Goal: Check status: Check status

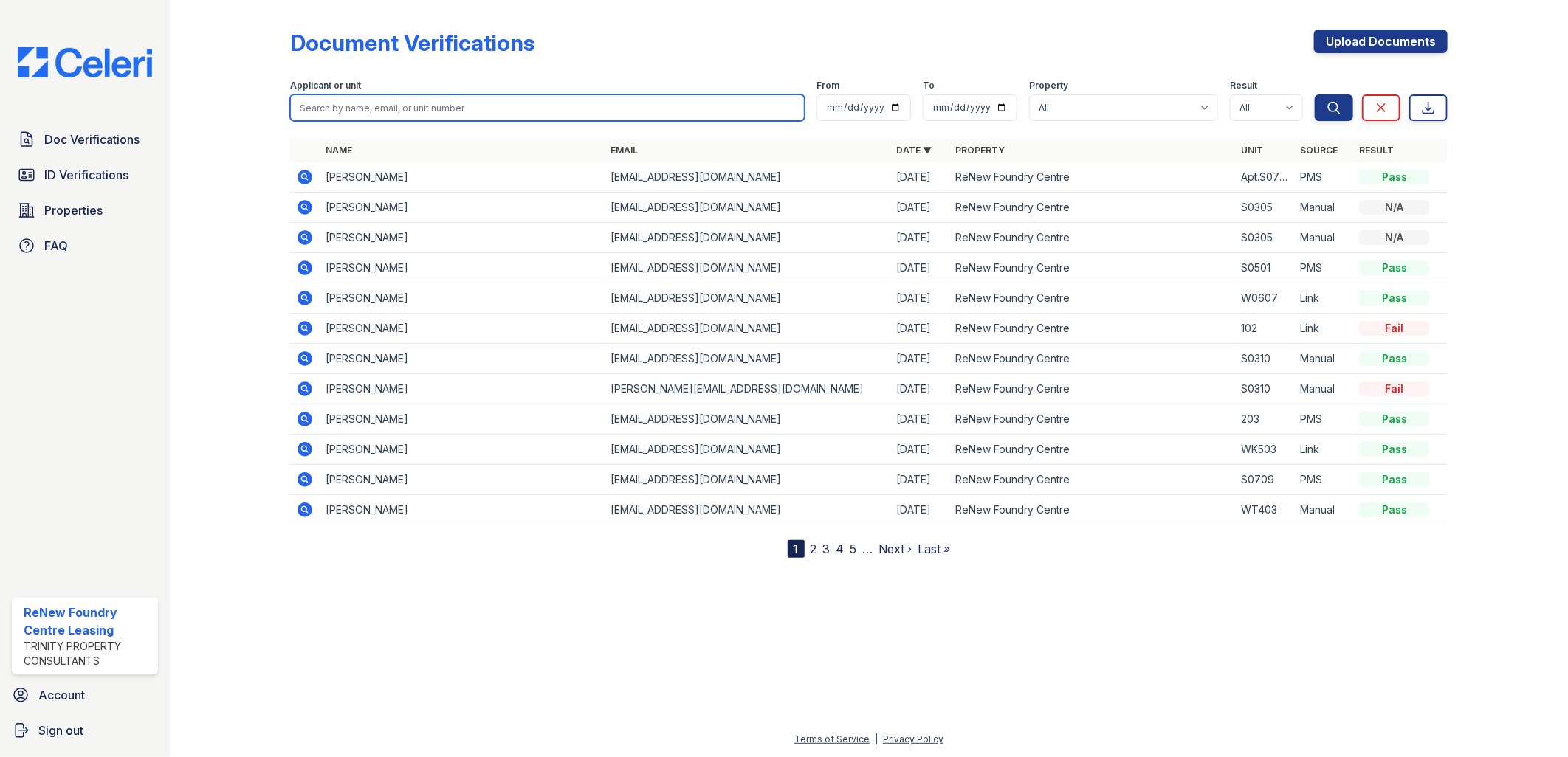
click at [394, 100] on input "search" at bounding box center [547, 107] width 515 height 26
type input "brown"
click at [1314, 94] on button "Search" at bounding box center [1333, 107] width 38 height 26
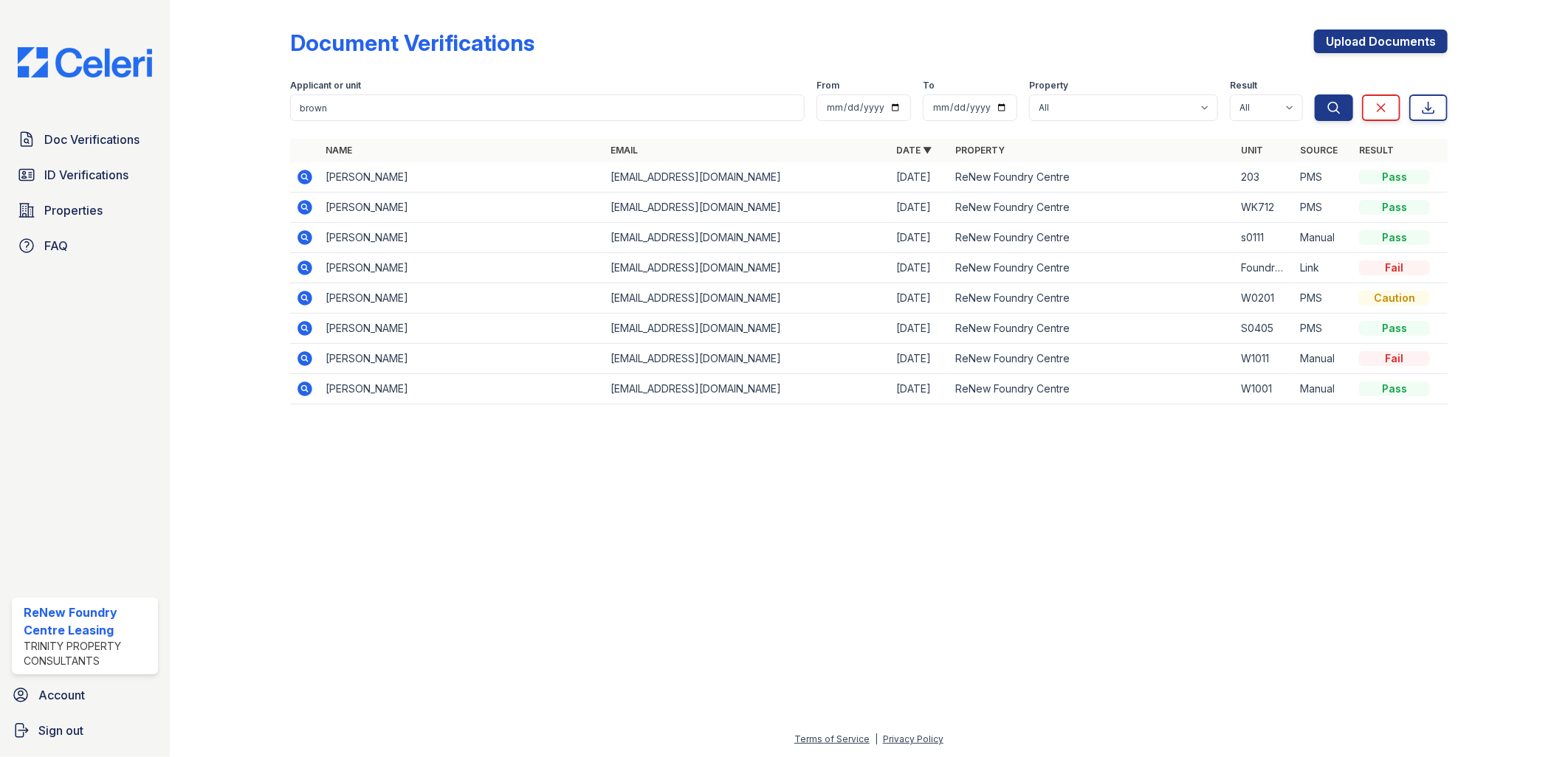
click at [307, 172] on icon at bounding box center [305, 176] width 15 height 15
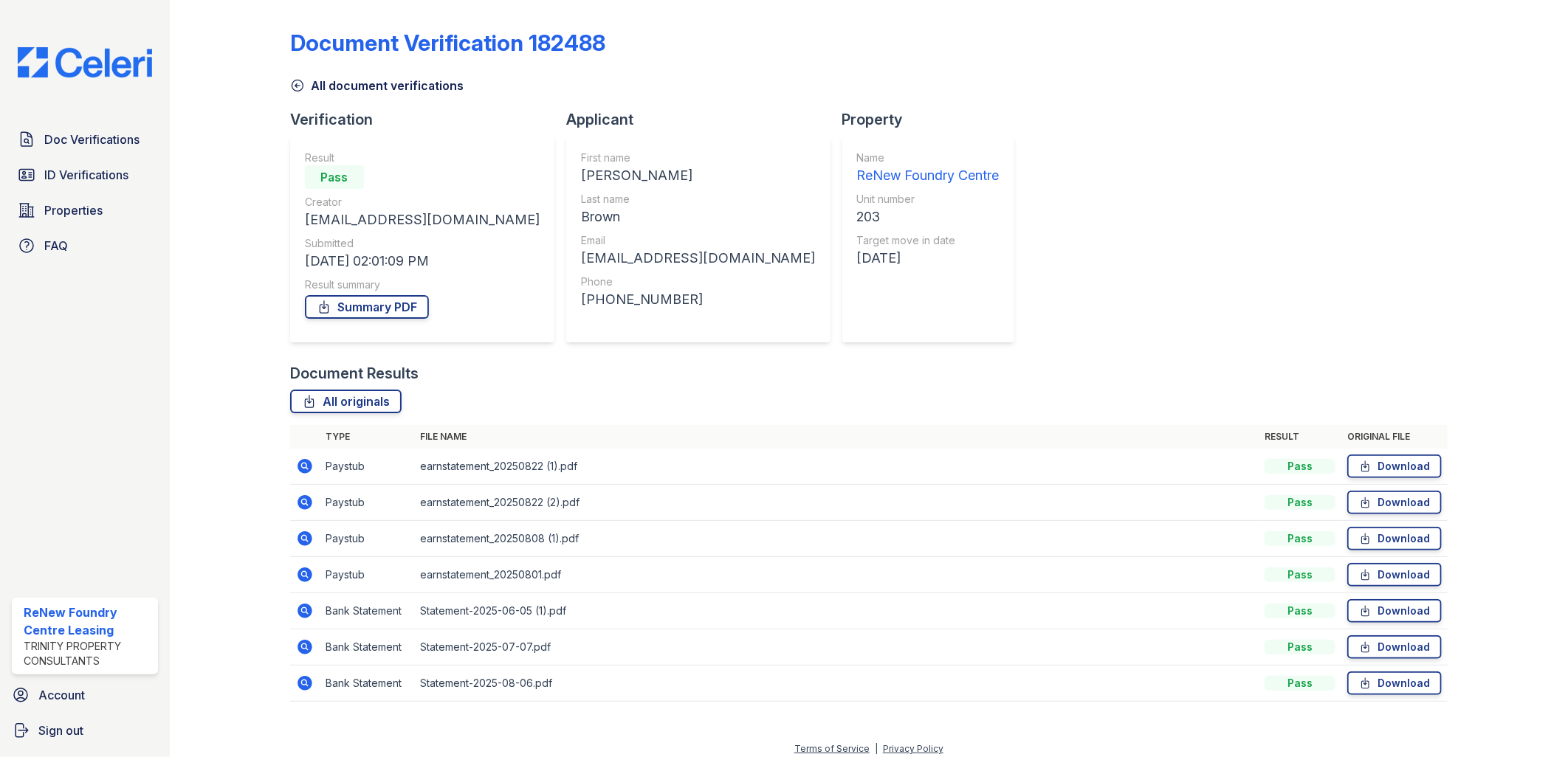
click at [303, 462] on icon at bounding box center [305, 466] width 18 height 18
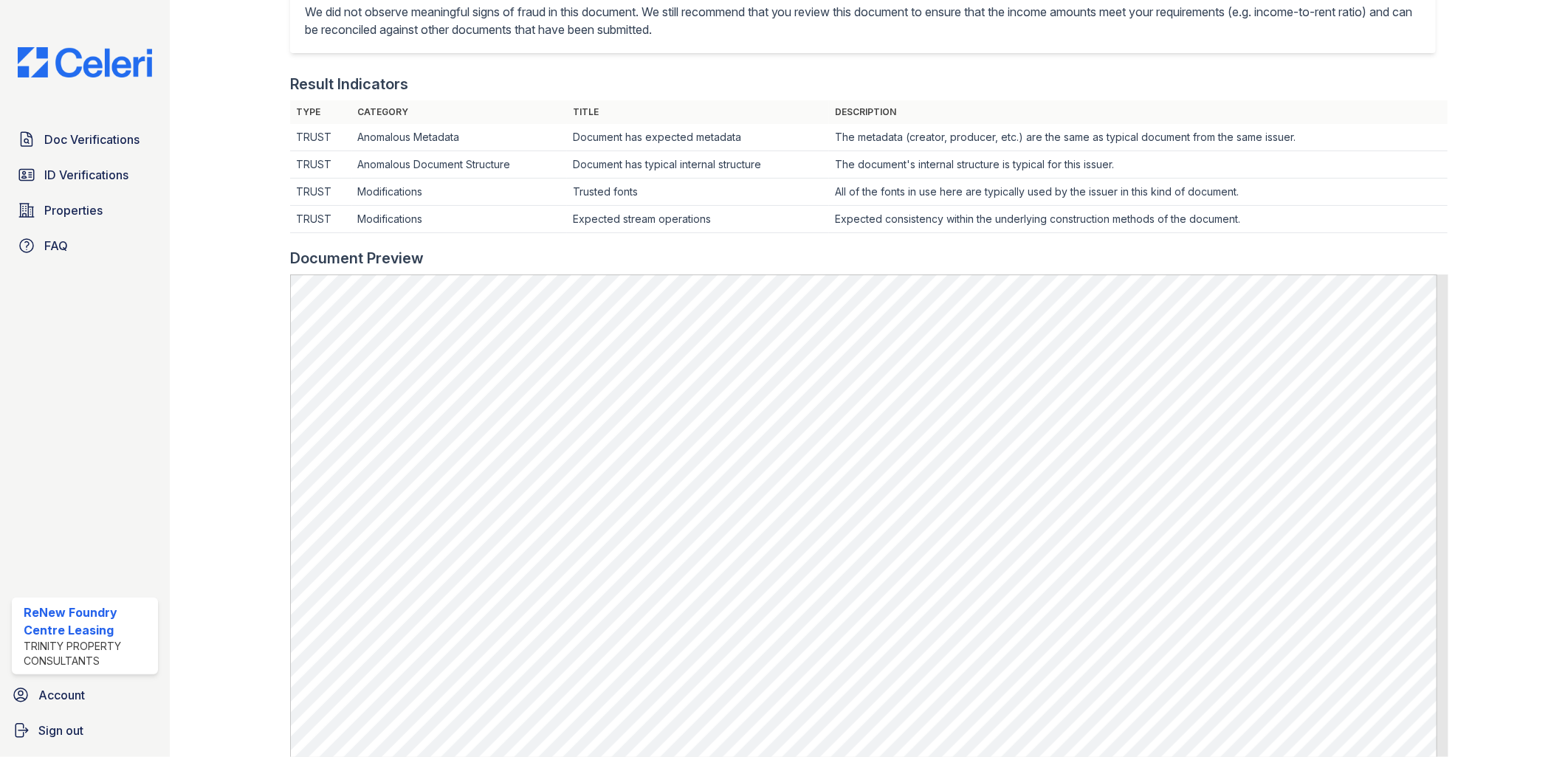
scroll to position [409, 0]
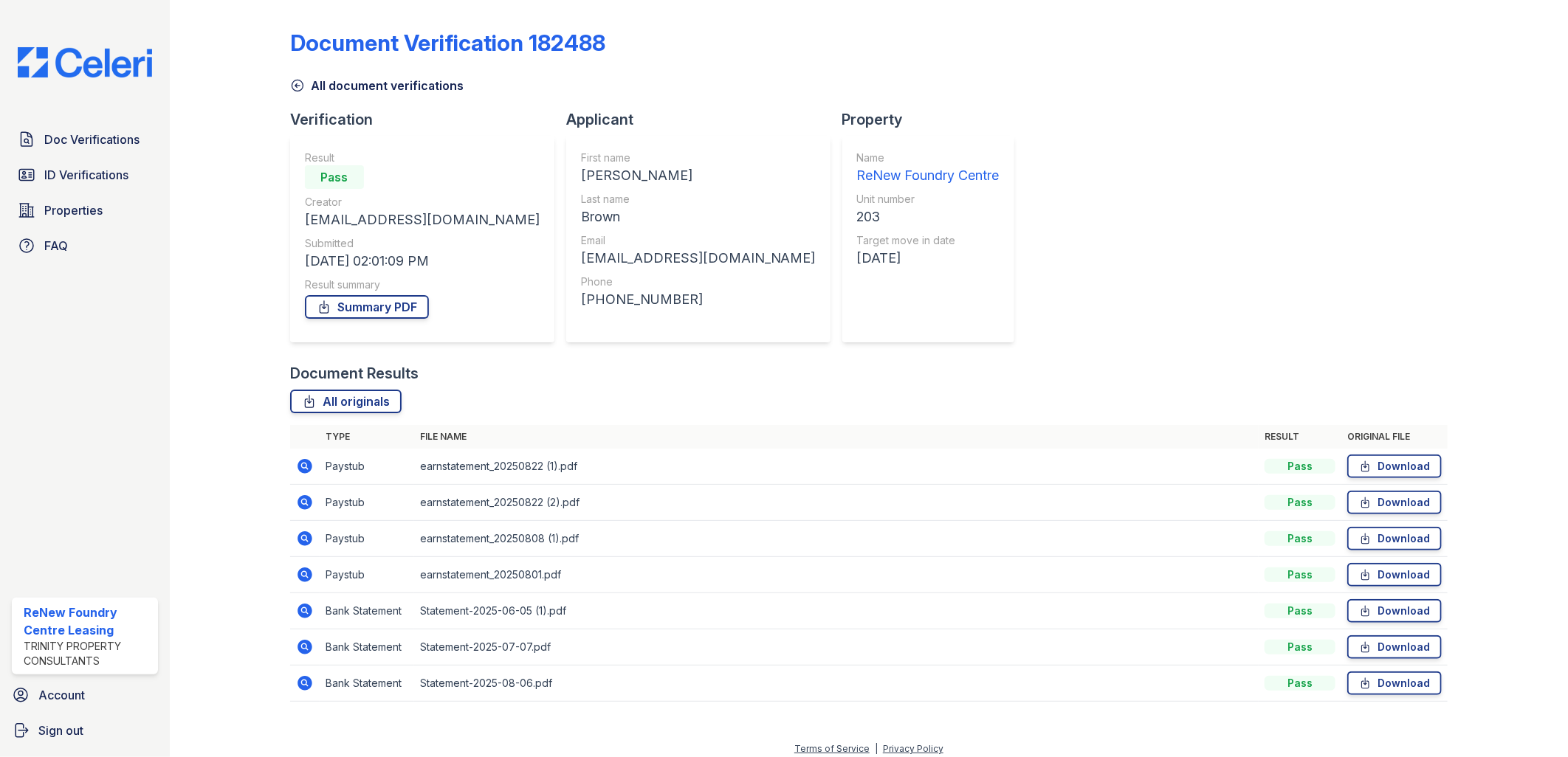
scroll to position [9, 0]
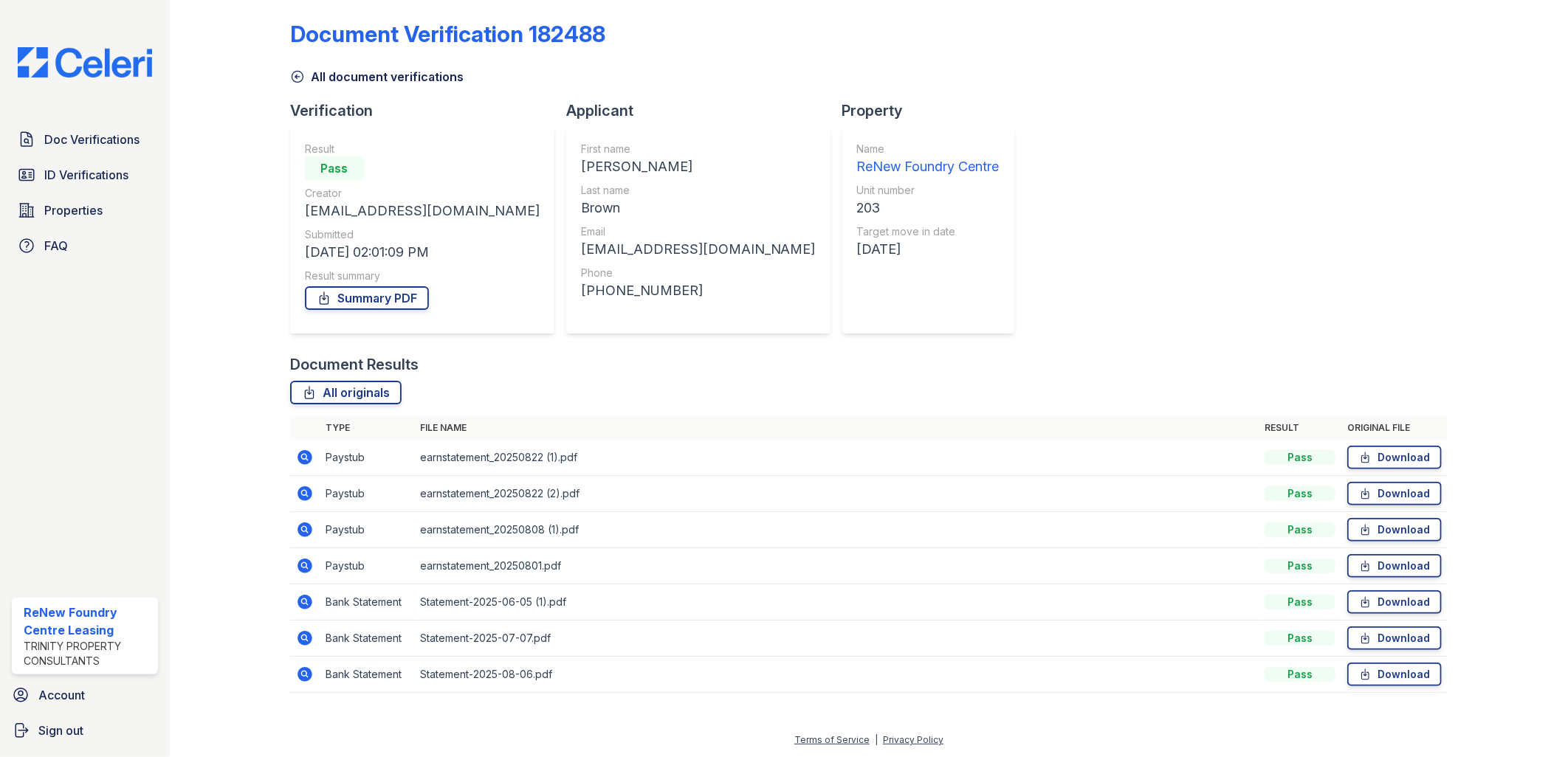
click at [308, 528] on icon at bounding box center [305, 530] width 15 height 15
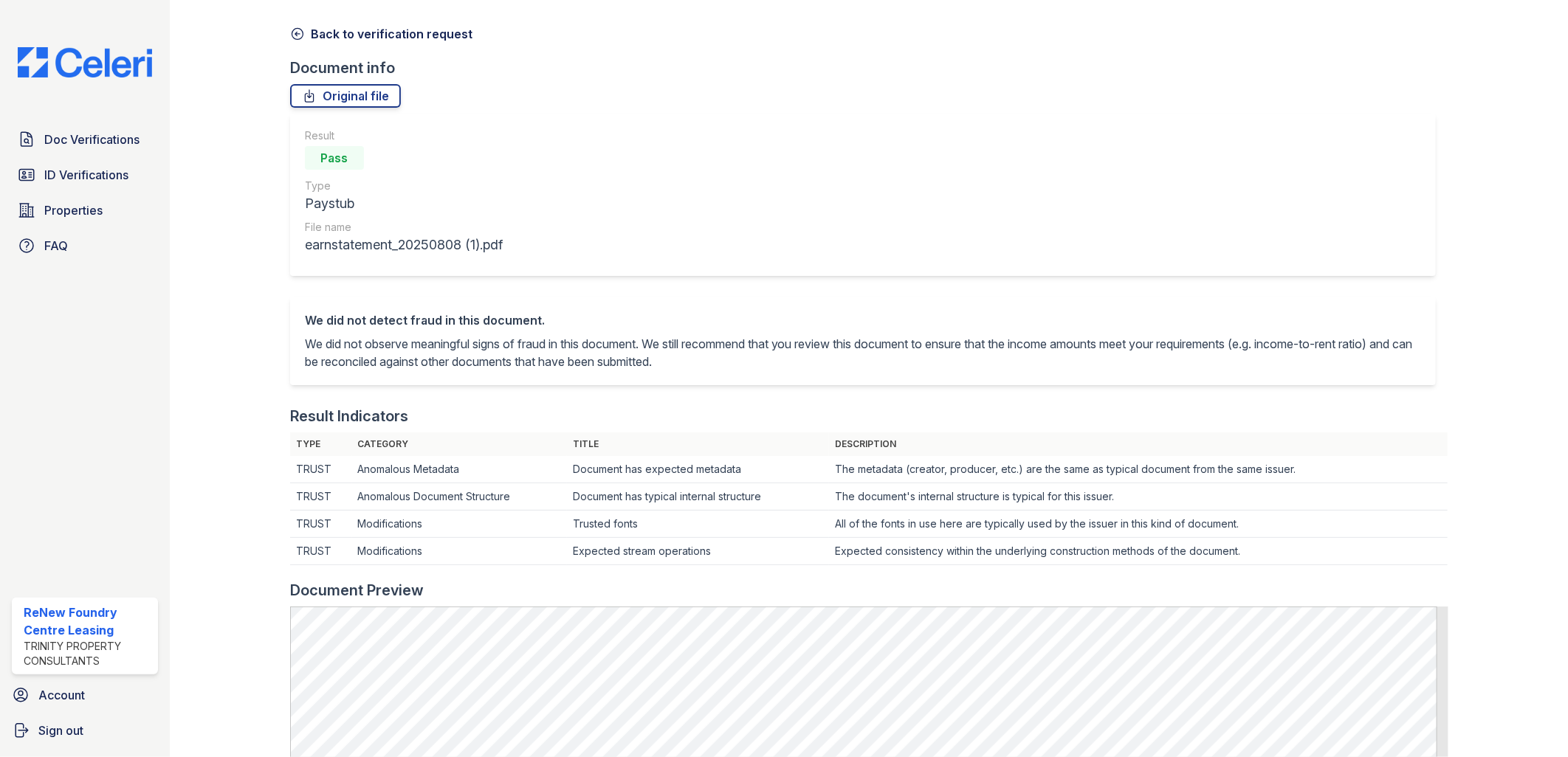
scroll to position [328, 0]
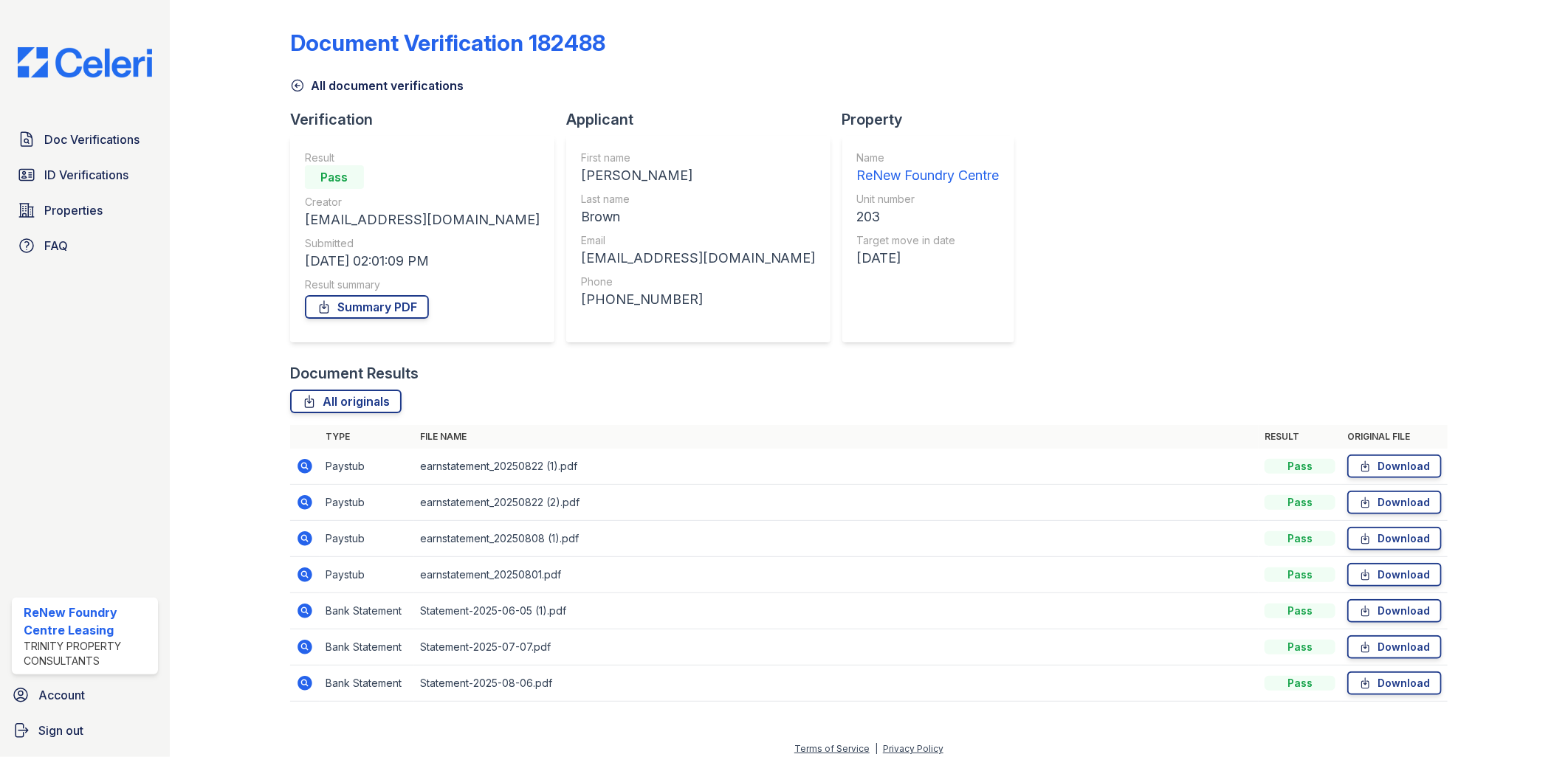
click at [304, 535] on icon at bounding box center [305, 539] width 15 height 15
click at [304, 496] on icon at bounding box center [305, 502] width 15 height 15
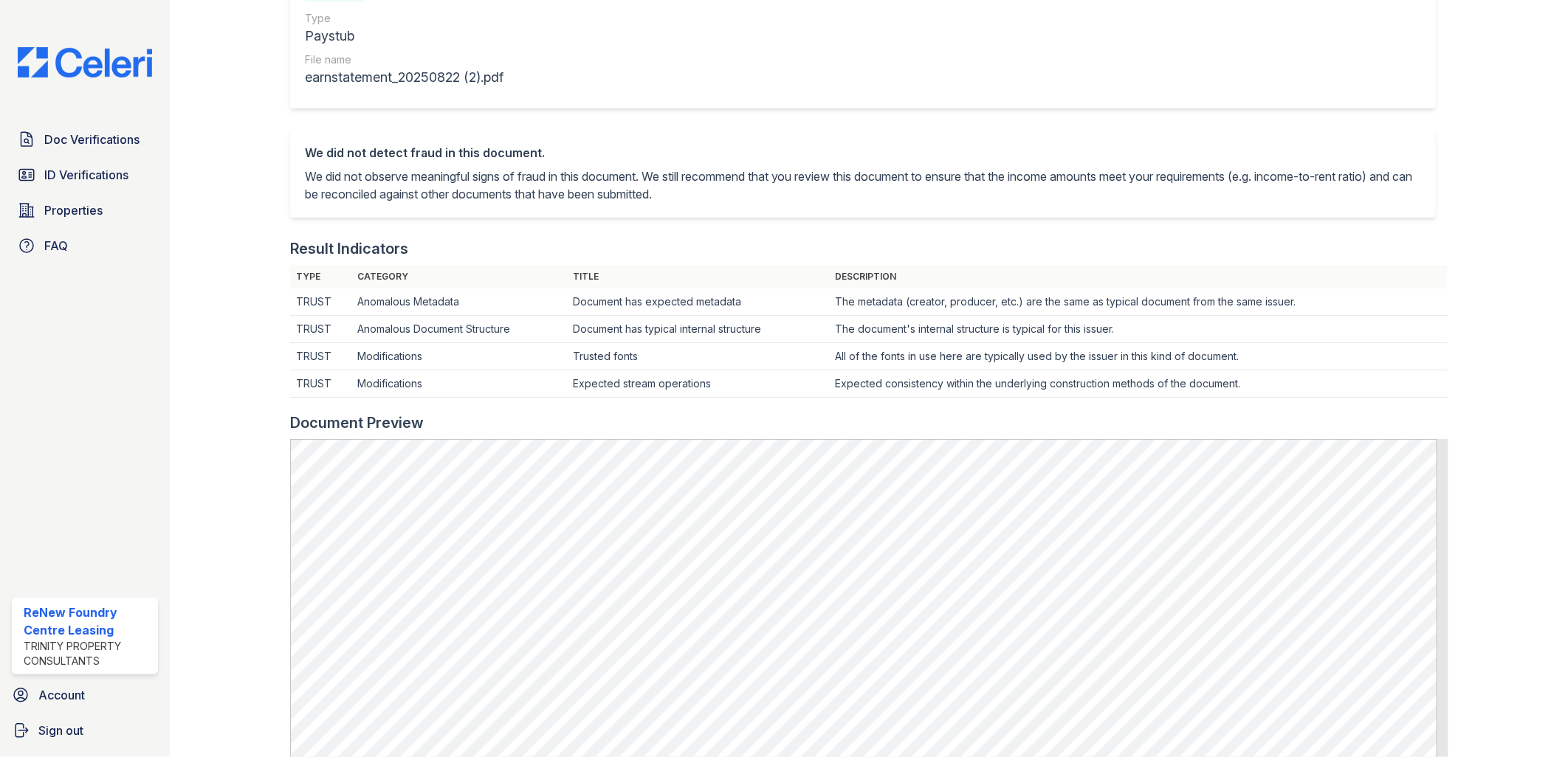
scroll to position [409, 0]
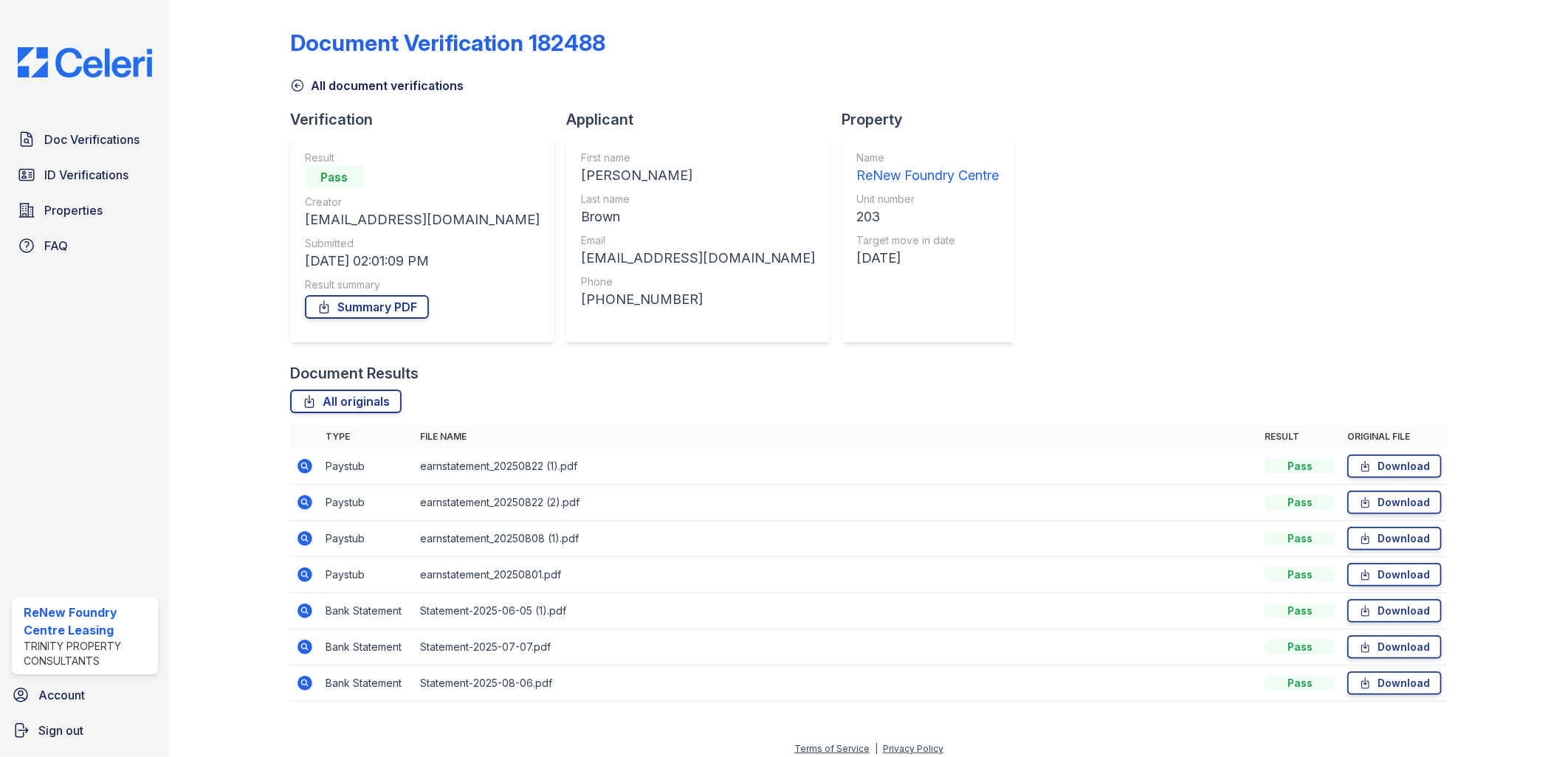
click at [306, 541] on icon at bounding box center [305, 539] width 18 height 18
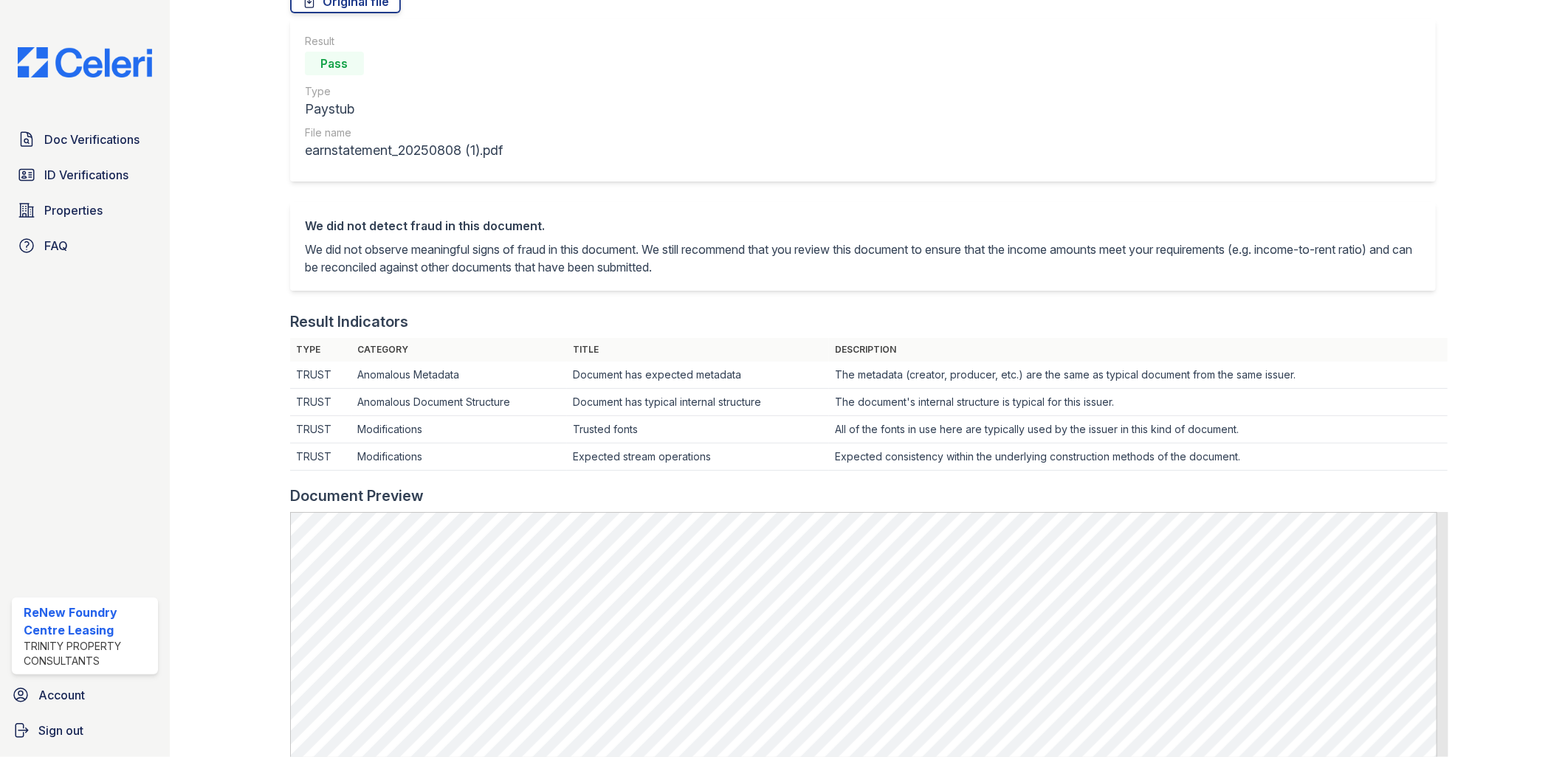
scroll to position [328, 0]
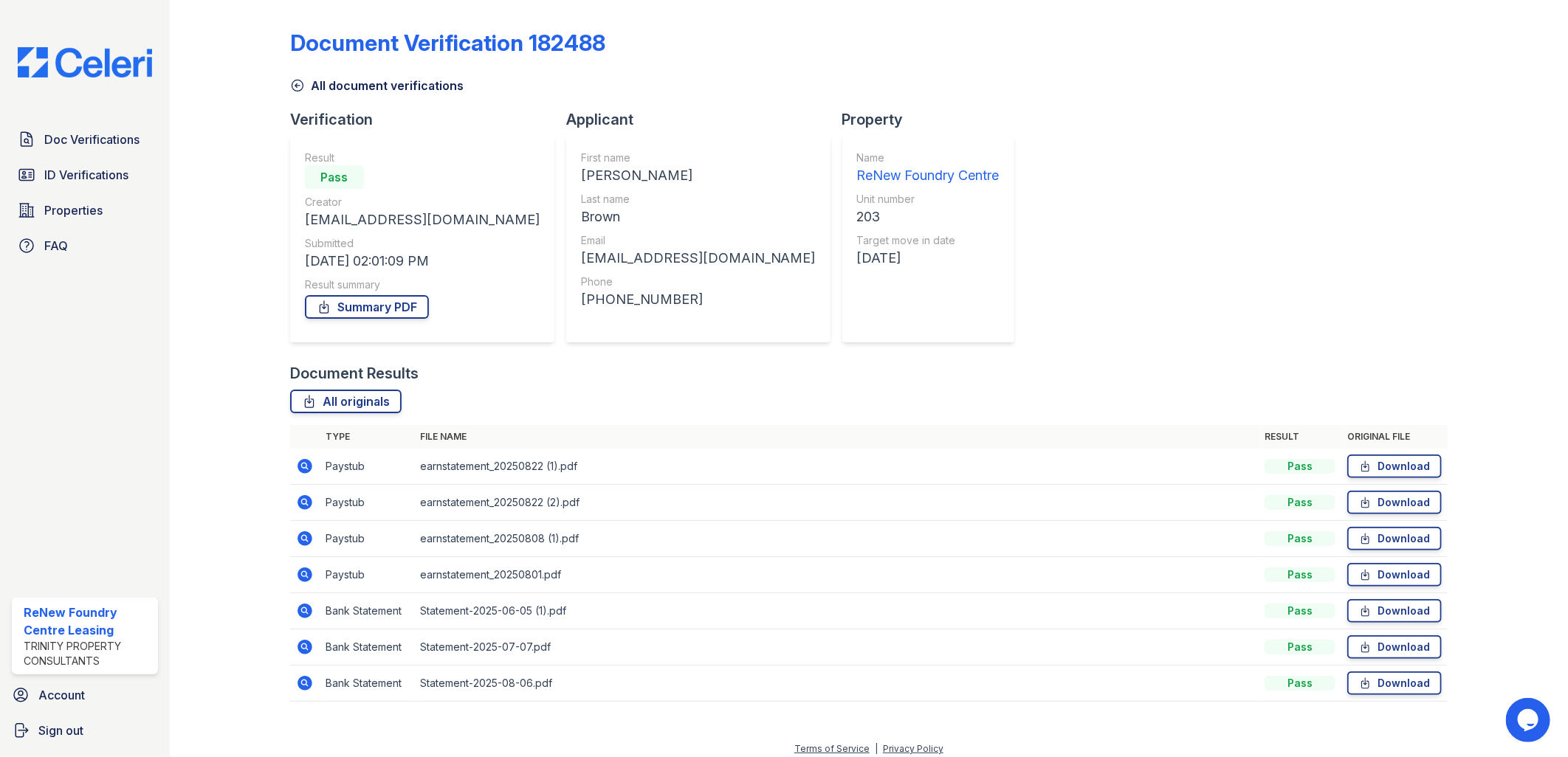
click at [304, 610] on icon at bounding box center [304, 610] width 4 height 4
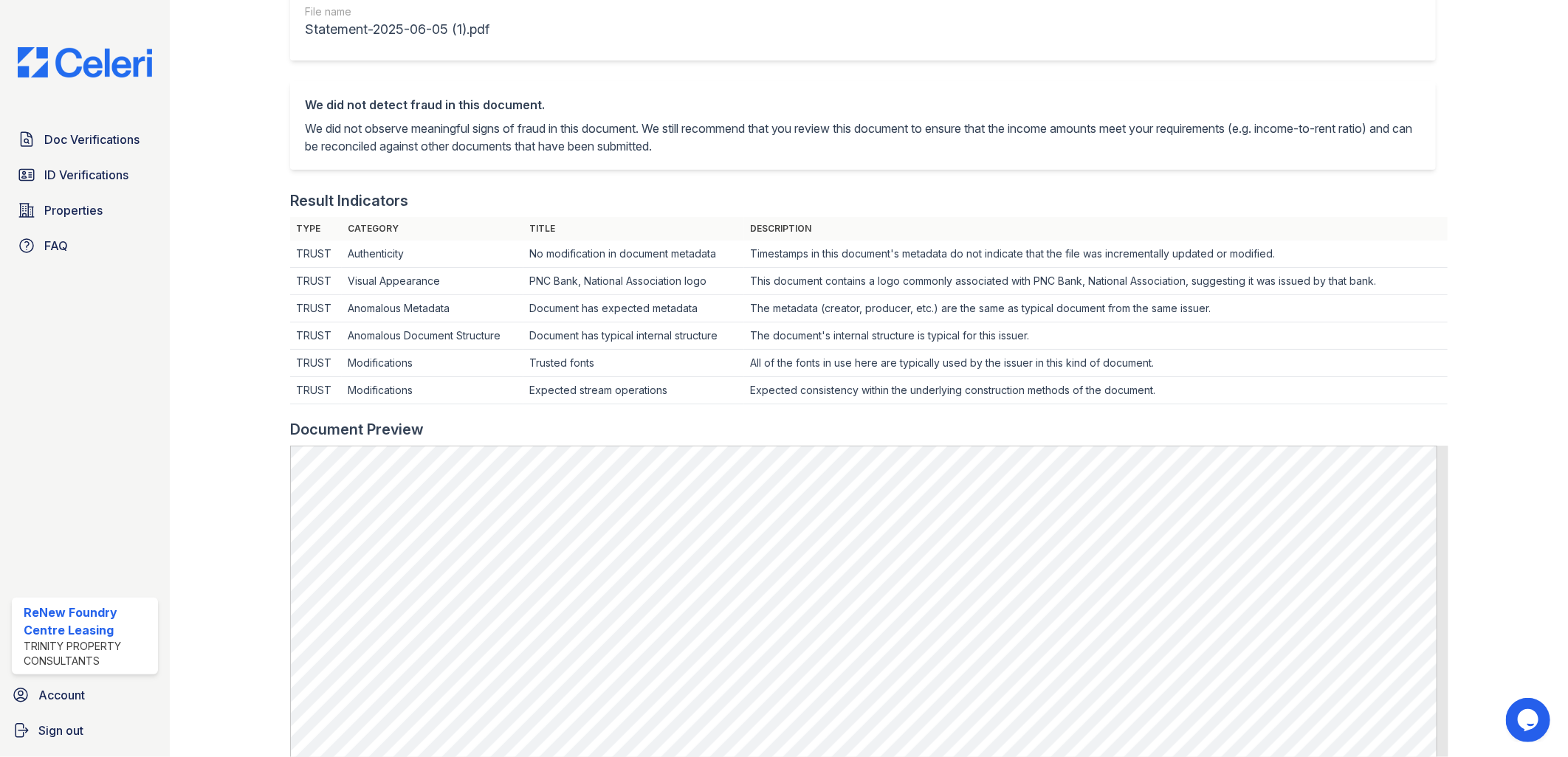
scroll to position [492, 0]
